Goal: Check status: Check status

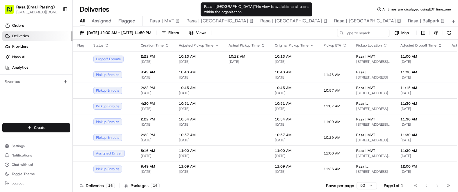
click at [260, 19] on span "Rasa | [GEOGRAPHIC_DATA]" at bounding box center [291, 20] width 62 height 7
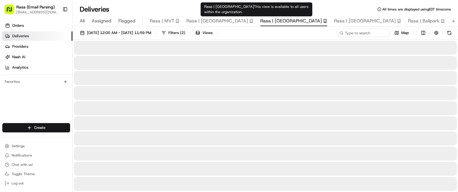
click at [260, 19] on span "Rasa | [GEOGRAPHIC_DATA]" at bounding box center [291, 20] width 62 height 7
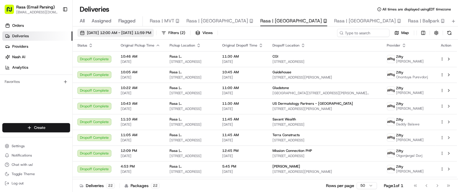
click at [151, 31] on span "[DATE] 12:00 AM - [DATE] 11:59 PM" at bounding box center [119, 32] width 64 height 5
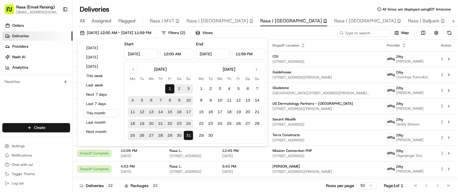
click at [162, 124] on button "21" at bounding box center [160, 123] width 9 height 9
type input "[DATE]"
click at [162, 124] on button "21" at bounding box center [160, 123] width 9 height 9
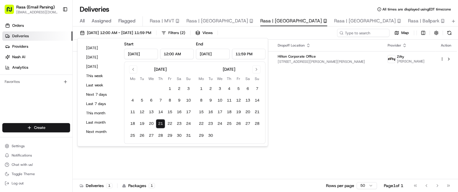
click at [325, 129] on div "Status Original Pickup Time Pickup Location Original Dropoff Time Dropoff Locat…" at bounding box center [265, 110] width 384 height 140
